Goal: Transaction & Acquisition: Purchase product/service

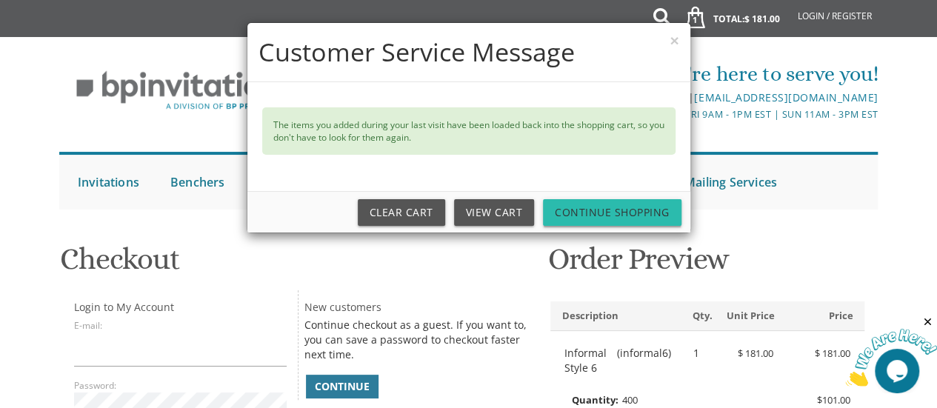
click at [592, 207] on link "Continue Shopping" at bounding box center [612, 212] width 139 height 27
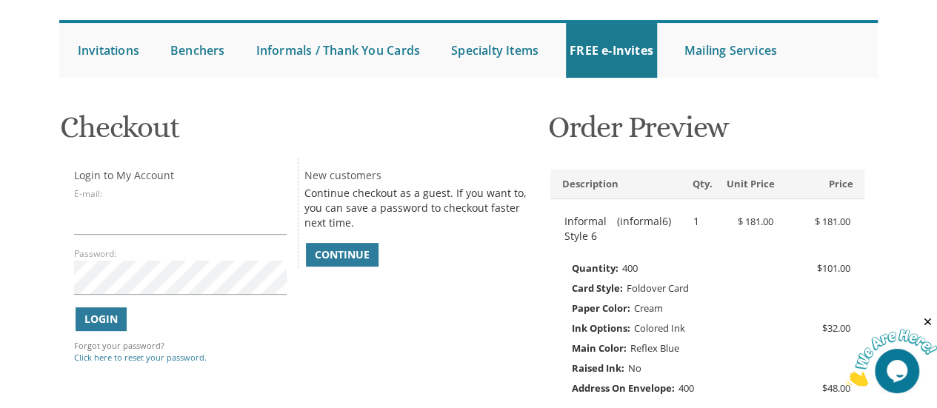
scroll to position [131, 0]
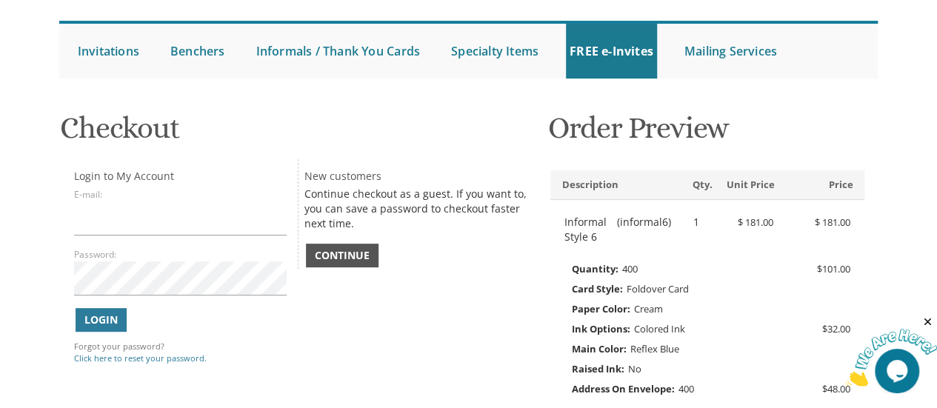
click at [365, 256] on span "Continue" at bounding box center [342, 255] width 55 height 15
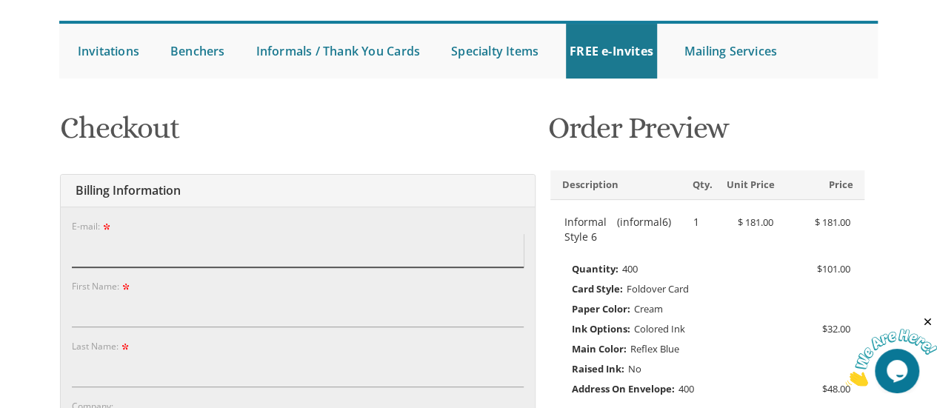
click at [143, 248] on input "E-mail:" at bounding box center [298, 250] width 452 height 34
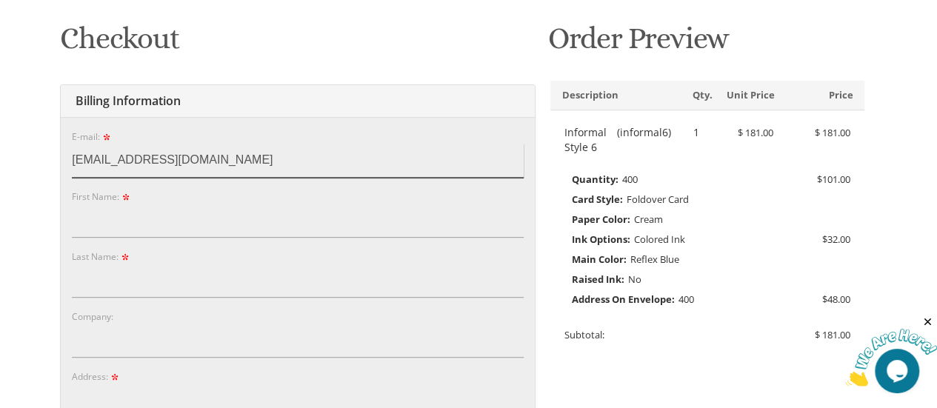
type input "[EMAIL_ADDRESS][DOMAIN_NAME]"
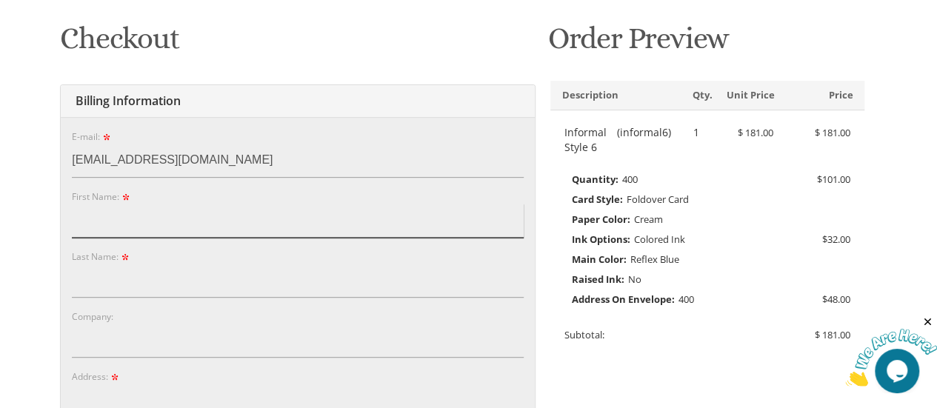
click at [92, 223] on input "First Name:" at bounding box center [298, 221] width 452 height 34
type input "[PERSON_NAME]"
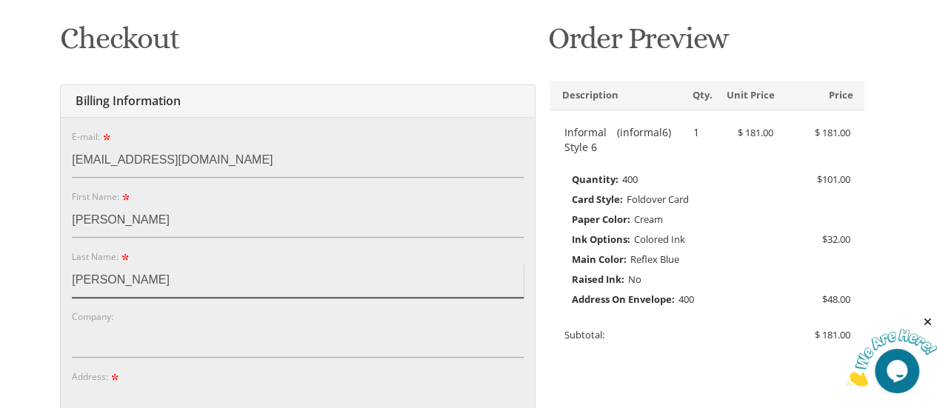
type input "[PERSON_NAME]"
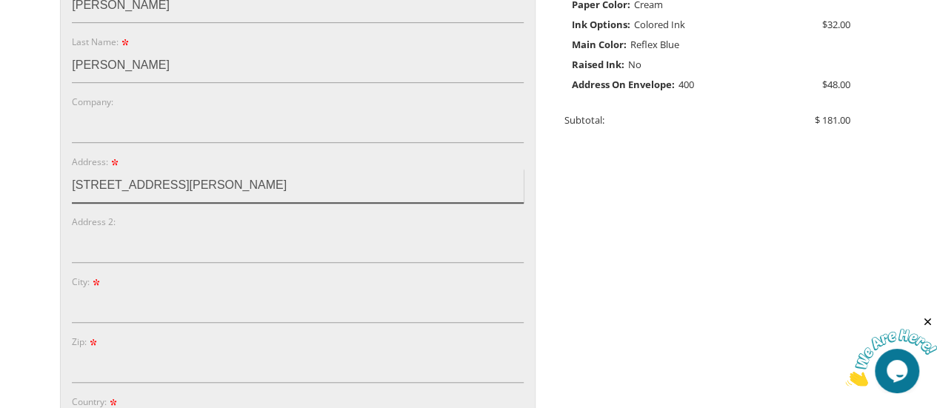
scroll to position [439, 0]
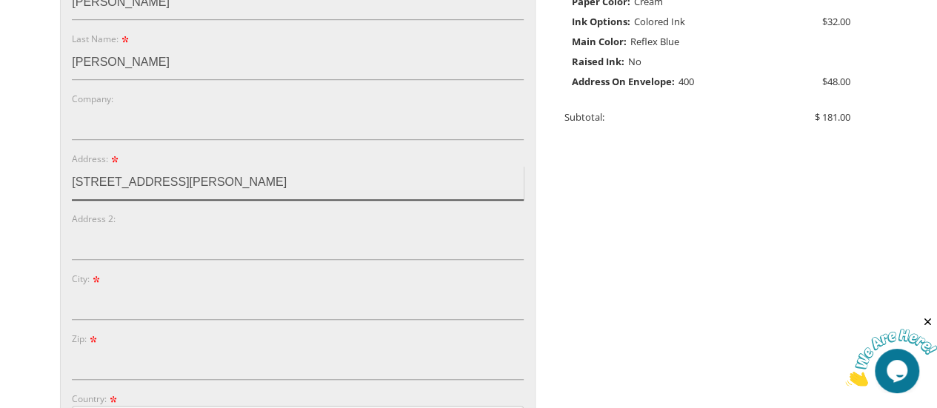
type input "[STREET_ADDRESS][PERSON_NAME]"
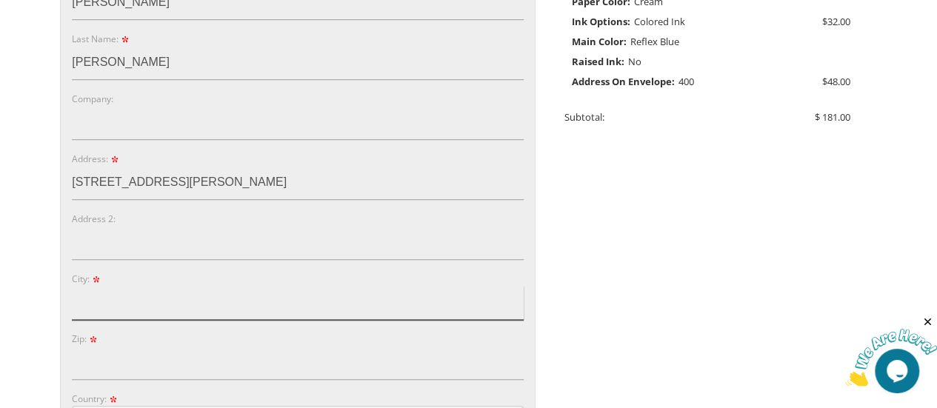
click at [98, 312] on input "City:" at bounding box center [298, 303] width 452 height 34
type input "[GEOGRAPHIC_DATA]"
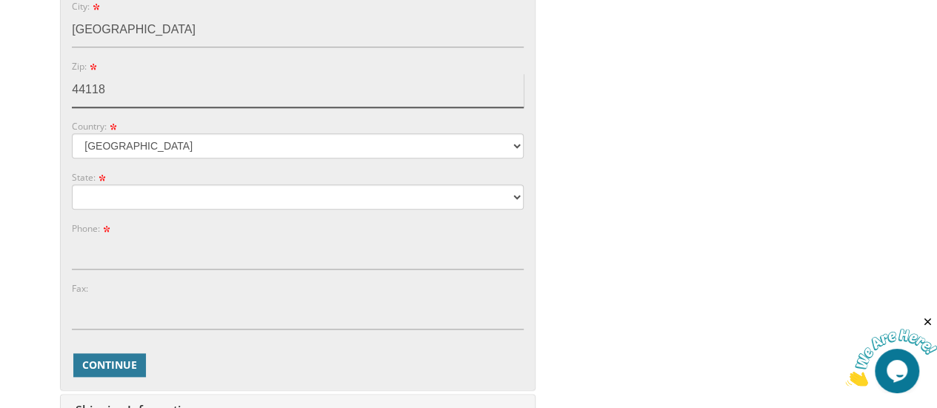
scroll to position [713, 0]
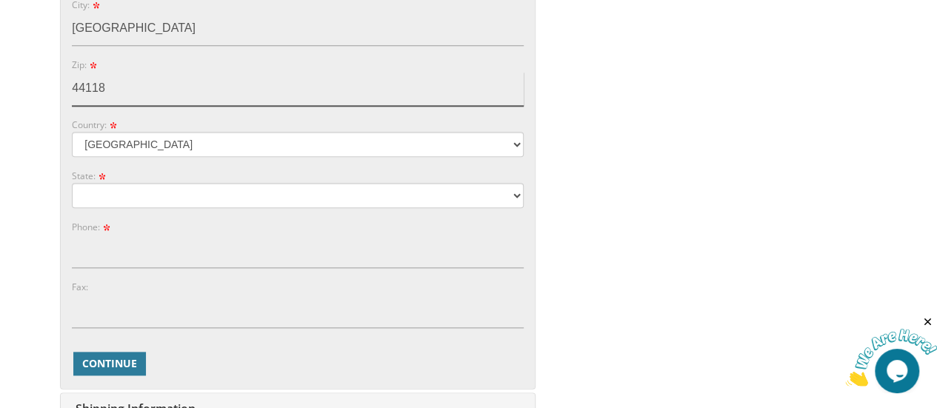
type input "44118"
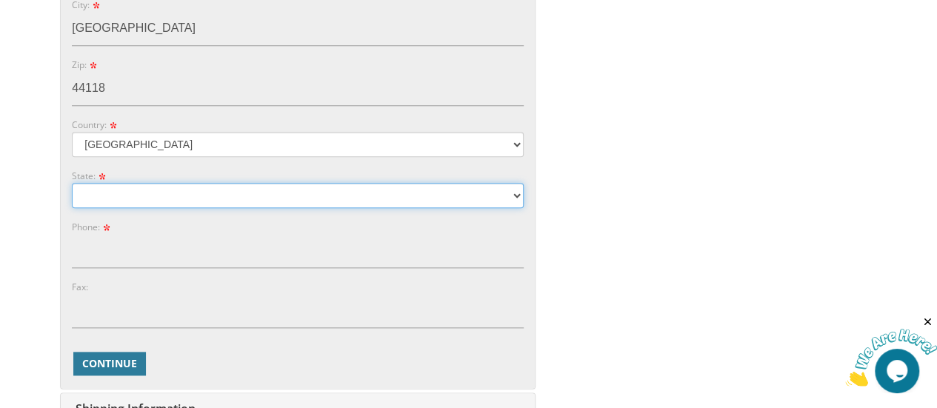
click at [108, 189] on select "[US_STATE] [US_STATE] [US_STATE]" at bounding box center [298, 195] width 452 height 25
select select "OH"
click at [72, 183] on select "[US_STATE] [US_STATE] [US_STATE]" at bounding box center [298, 195] width 452 height 25
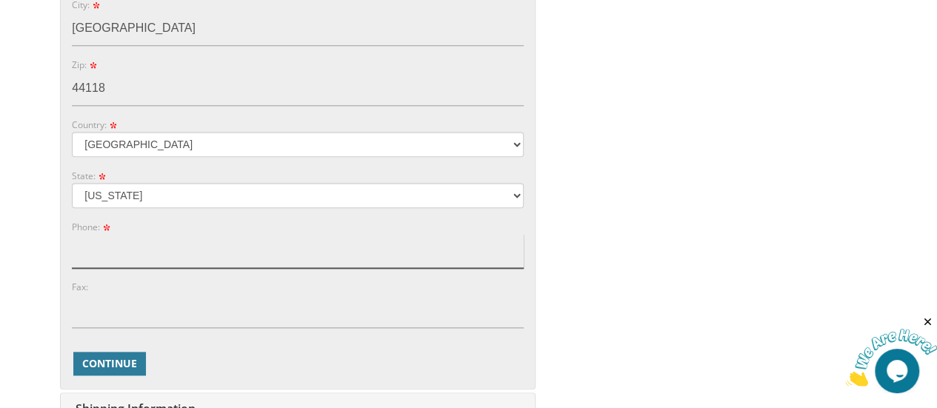
click at [104, 248] on input "Phone:" at bounding box center [298, 251] width 452 height 34
type input "2015097113"
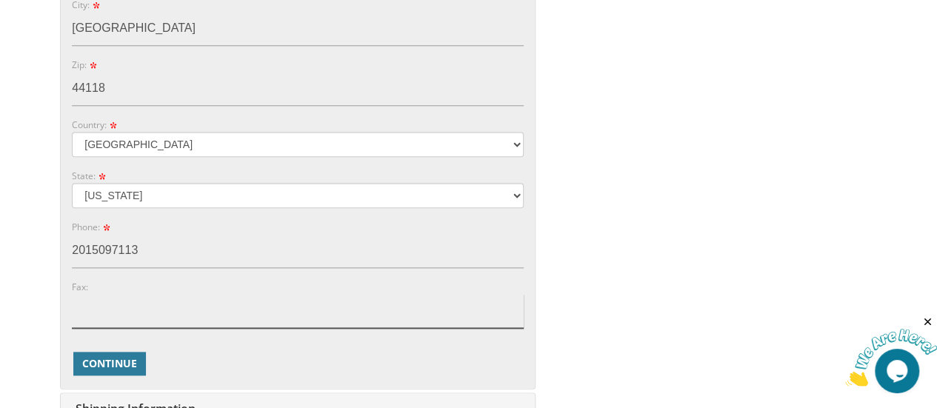
click at [200, 305] on input "Fax:" at bounding box center [298, 311] width 452 height 34
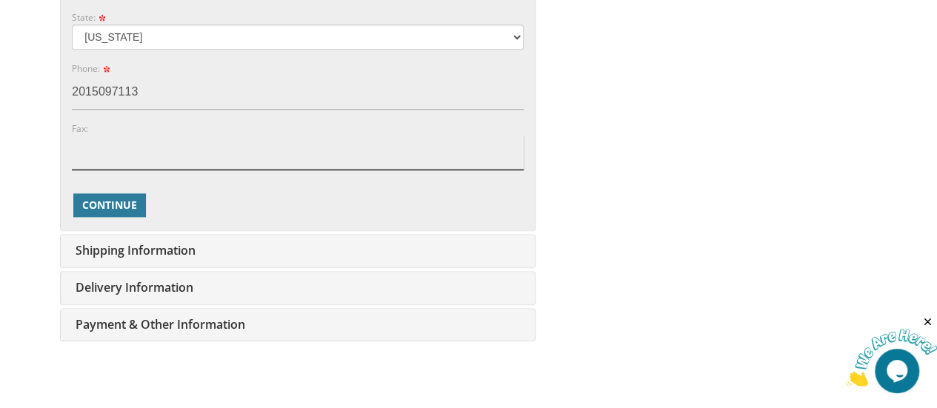
scroll to position [873, 0]
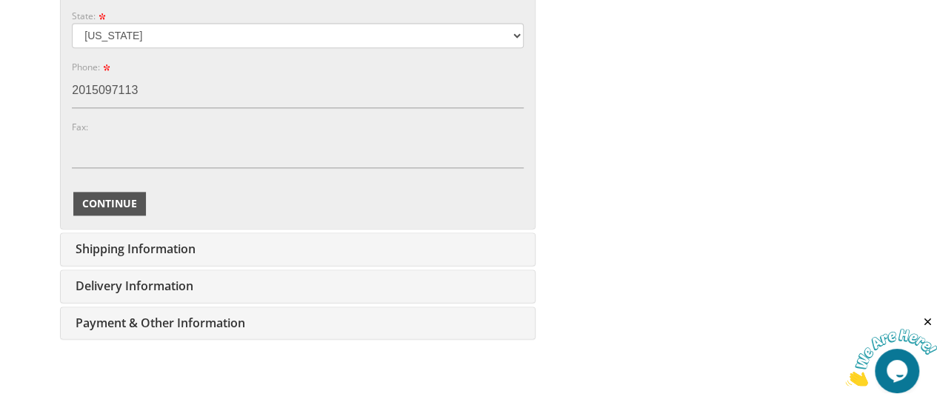
click at [116, 197] on span "Continue" at bounding box center [109, 203] width 55 height 15
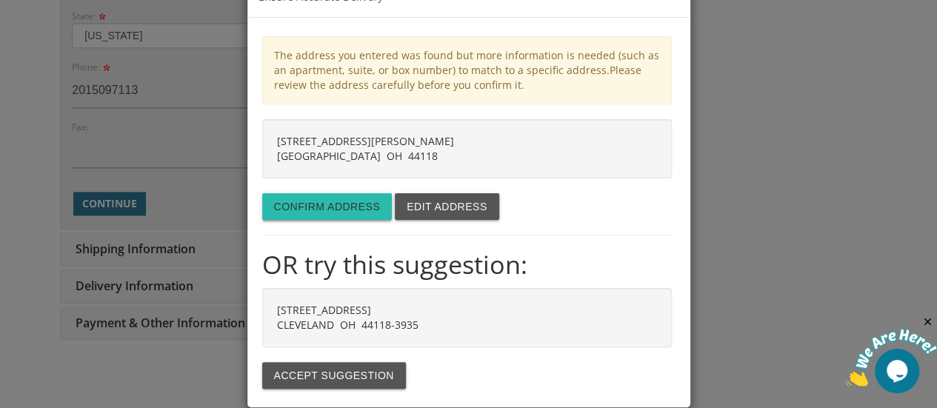
scroll to position [43, 0]
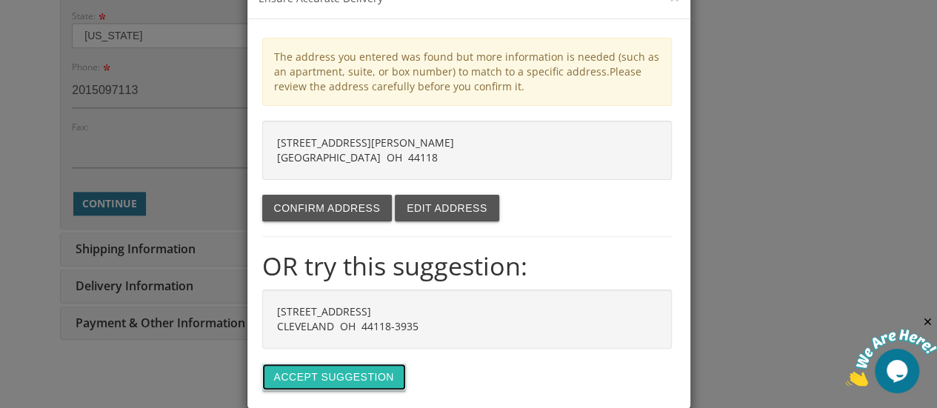
click at [331, 380] on button "Accept suggestion" at bounding box center [334, 377] width 144 height 27
type input "[STREET_ADDRESS]"
type input "[GEOGRAPHIC_DATA]"
type input "44118-3935"
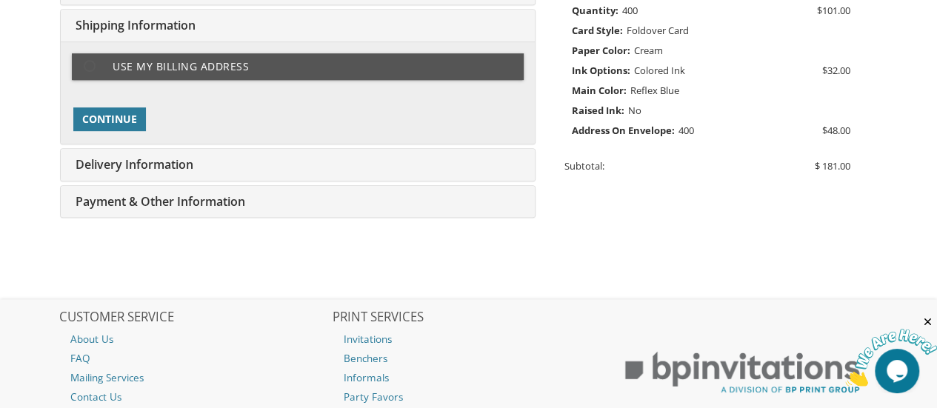
scroll to position [371, 0]
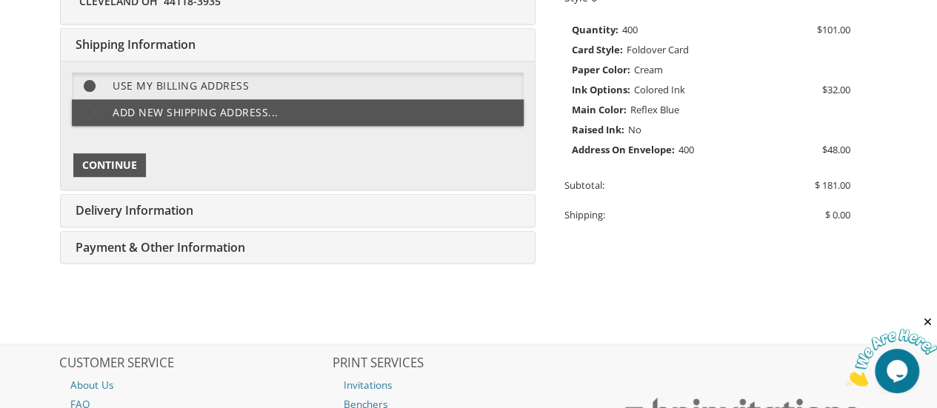
click at [102, 162] on span "Continue" at bounding box center [109, 165] width 55 height 15
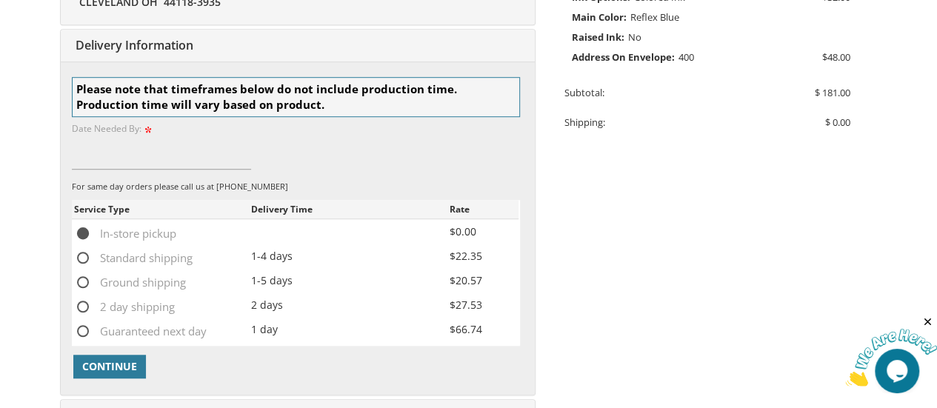
scroll to position [481, 0]
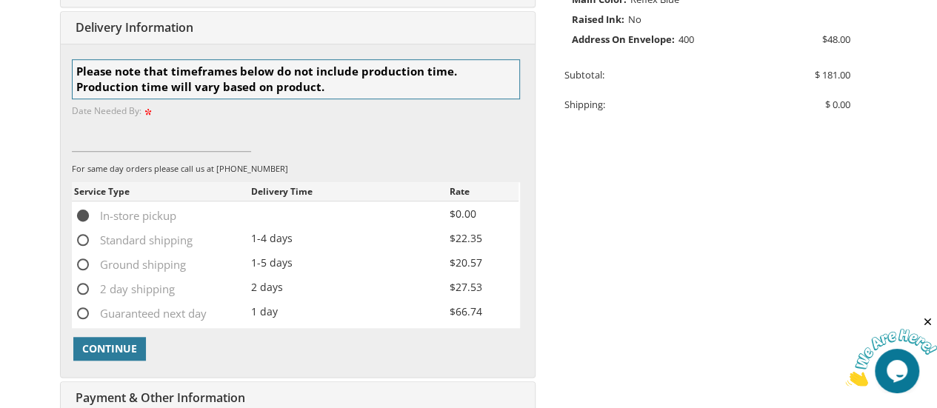
click at [84, 239] on span "Standard shipping" at bounding box center [133, 240] width 119 height 19
click at [84, 239] on input "Standard shipping" at bounding box center [79, 239] width 10 height 10
radio input "true"
click at [86, 260] on span "Ground shipping" at bounding box center [130, 265] width 112 height 19
click at [84, 260] on input "Ground shipping" at bounding box center [79, 264] width 10 height 10
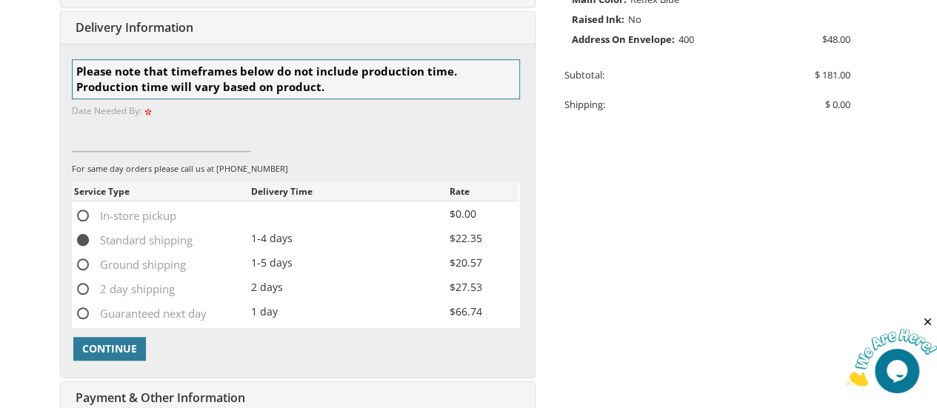
radio input "true"
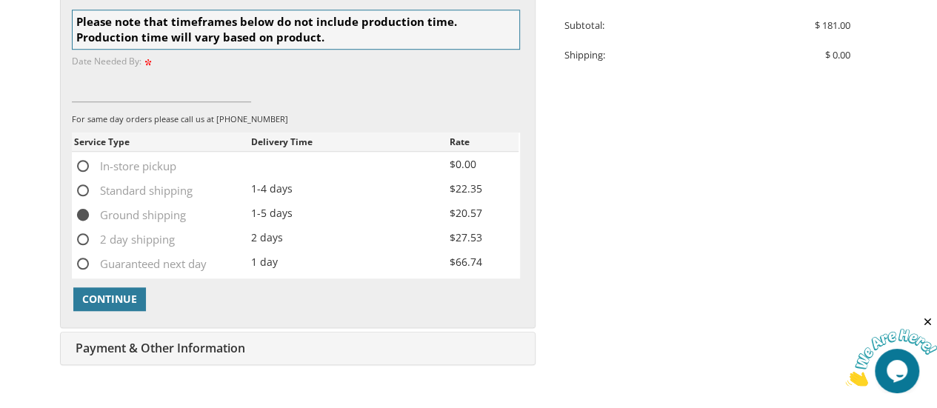
scroll to position [542, 0]
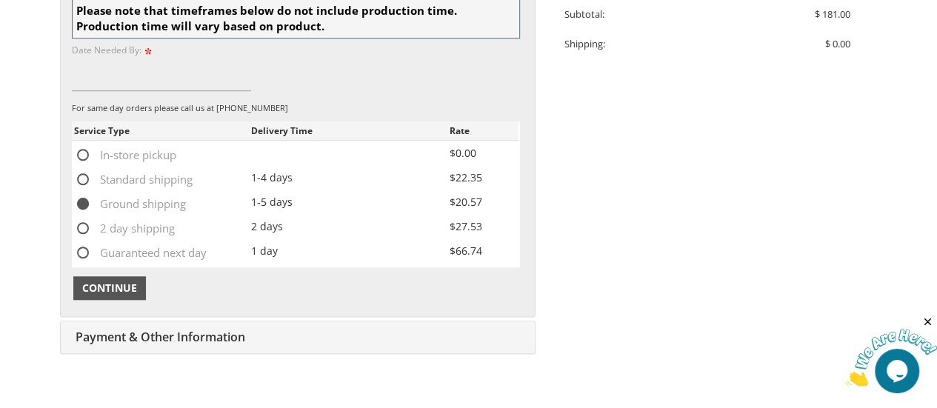
click at [114, 294] on button "Continue" at bounding box center [109, 288] width 73 height 24
type input "e"
click at [219, 67] on input "between 9/15- 9/20" at bounding box center [161, 74] width 179 height 34
type input "between 9/15- 9/20"
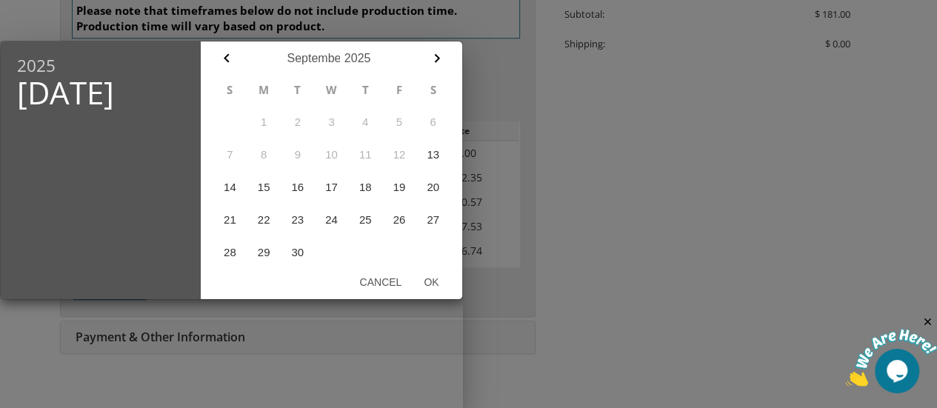
click at [494, 64] on div at bounding box center [468, 153] width 937 height 511
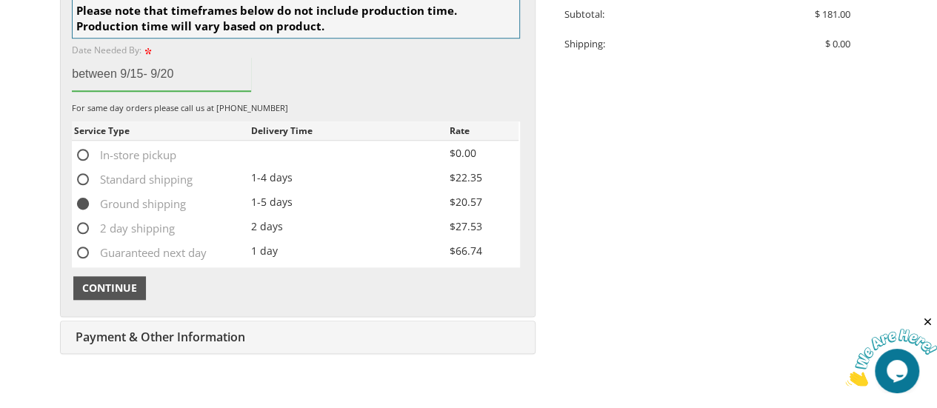
click at [123, 281] on span "Continue" at bounding box center [109, 288] width 55 height 15
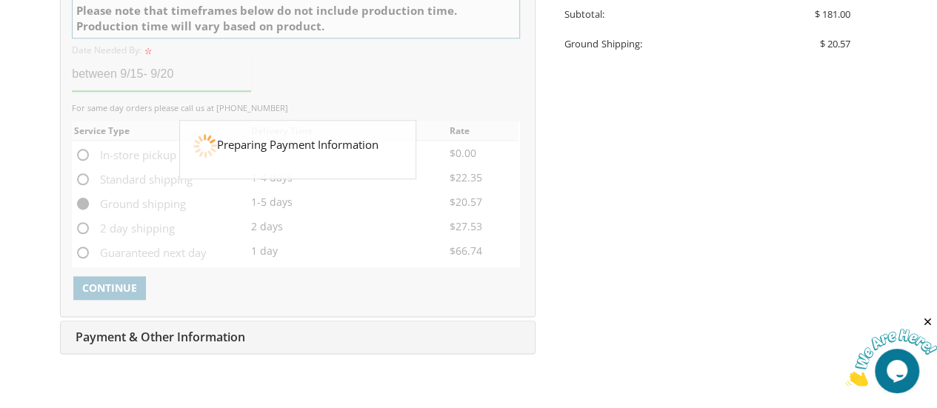
click at [18, 312] on body "My Cart 1 Total: $ 201.57 $ 201.57 Informal Style 6 Qty. 1" at bounding box center [468, 61] width 937 height 1207
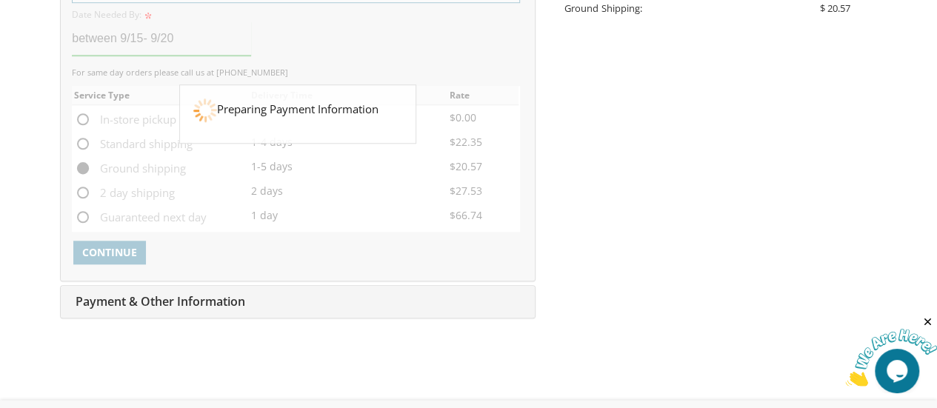
scroll to position [579, 0]
